Goal: Information Seeking & Learning: Learn about a topic

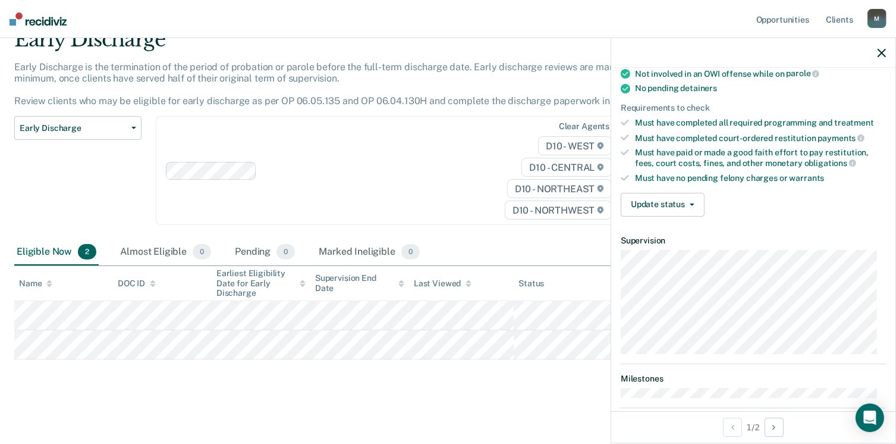
scroll to position [262, 0]
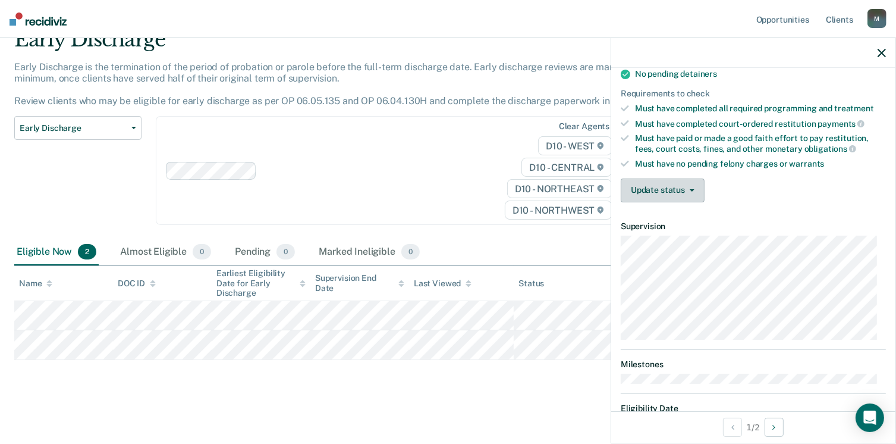
click at [686, 189] on span "button" at bounding box center [690, 190] width 10 height 2
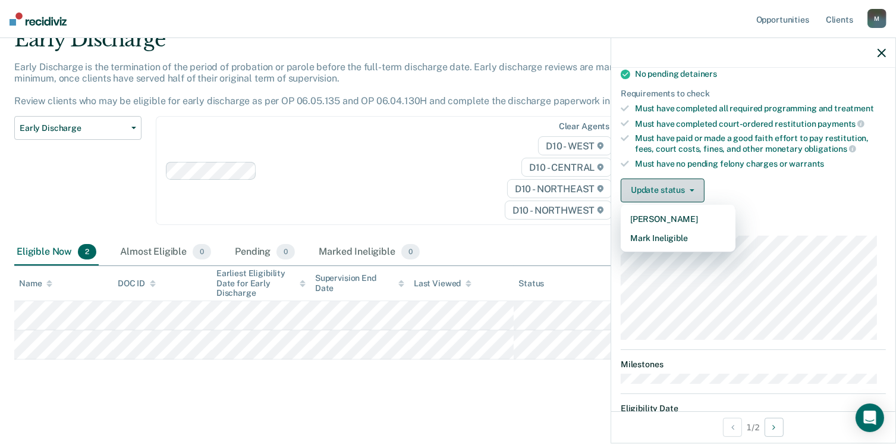
click at [686, 189] on span "button" at bounding box center [690, 190] width 10 height 2
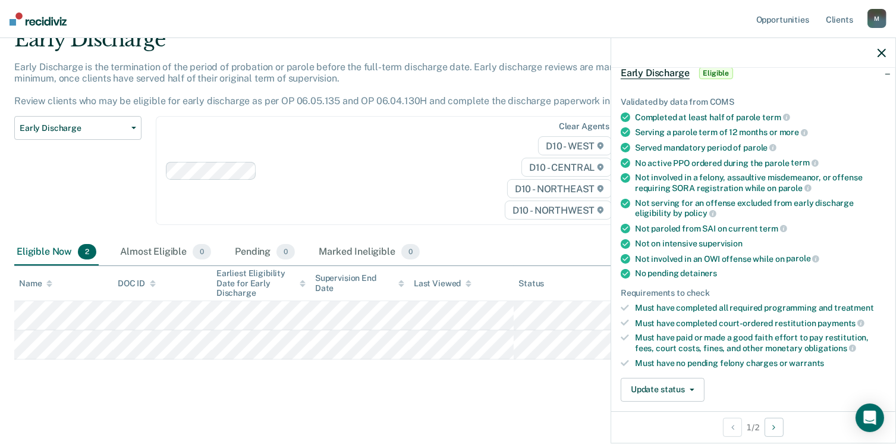
scroll to position [0, 0]
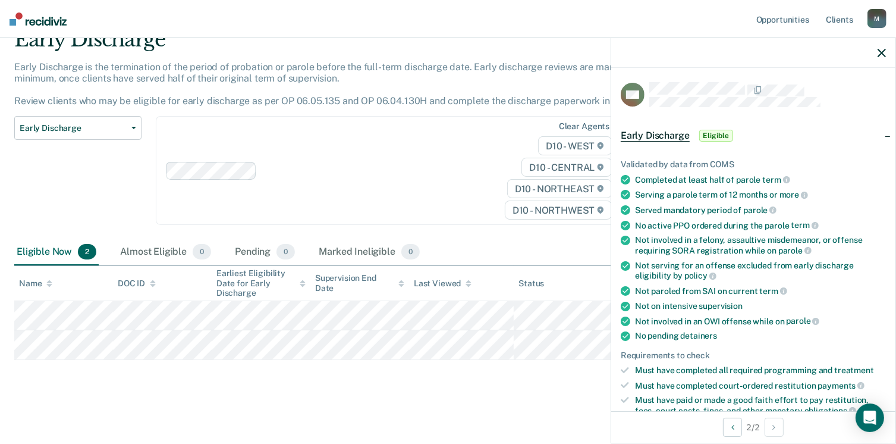
click at [635, 136] on span "Early Discharge" at bounding box center [655, 136] width 69 height 12
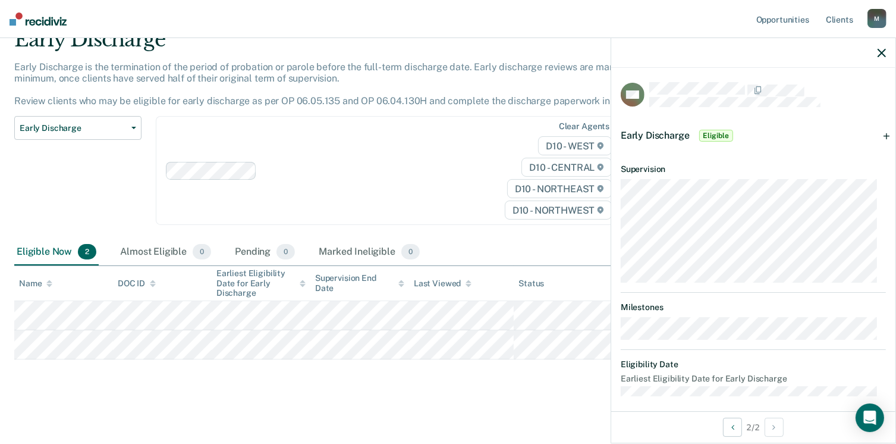
click at [881, 52] on icon "button" at bounding box center [882, 53] width 8 height 8
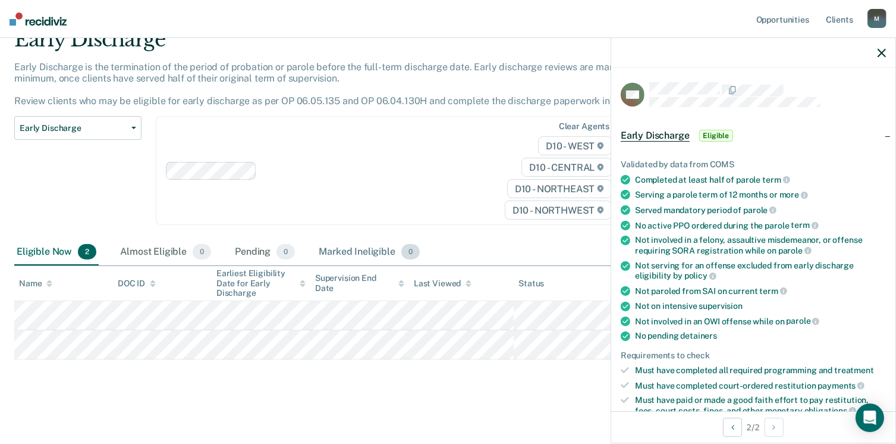
click at [381, 255] on div "Marked Ineligible 0" at bounding box center [369, 252] width 106 height 26
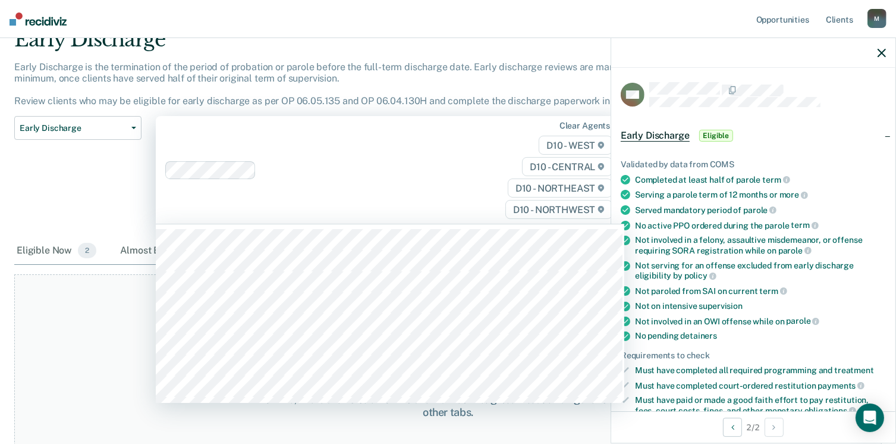
click at [420, 200] on div "Clear agents D10 - WEST D10 - CENTRAL D10 - NORTHEAST D10 - NORTHWEST" at bounding box center [390, 170] width 469 height 108
